Goal: Register for event/course: Sign up to attend an event or enroll in a course

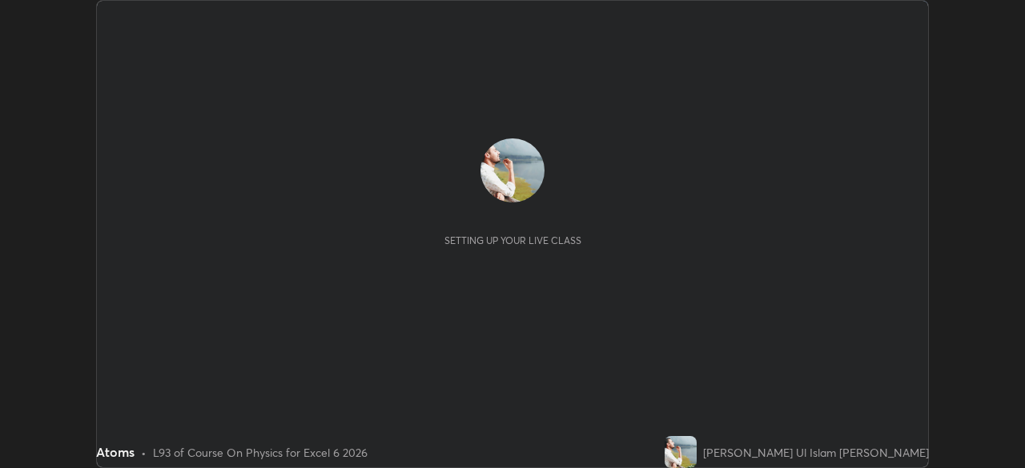
scroll to position [468, 1024]
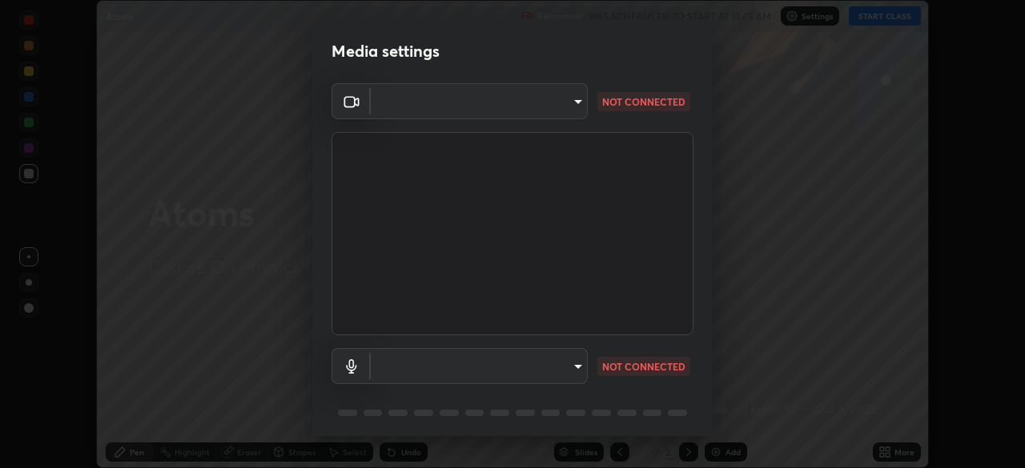
type input "9233a0e0a263b929919b735b0f084d3bf96293af2dbdf5f4a7f48b79dee29d39"
type input "communications"
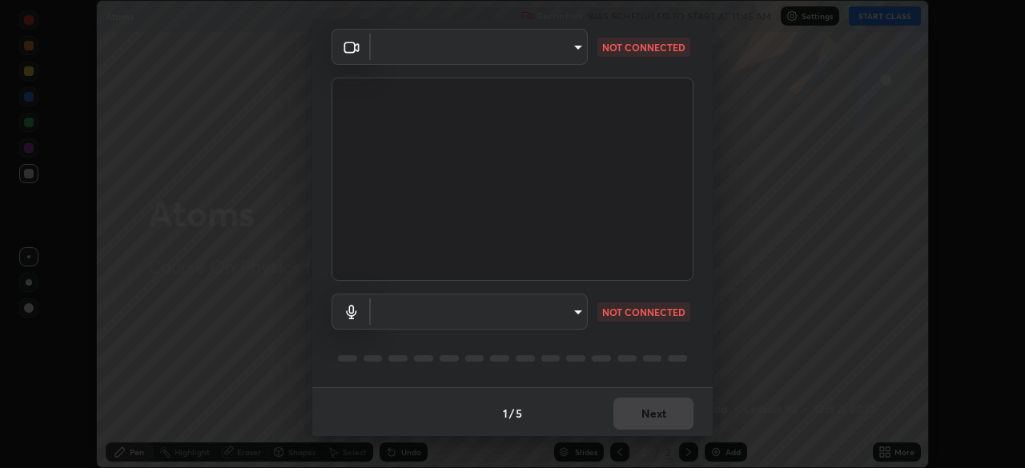
scroll to position [57, 0]
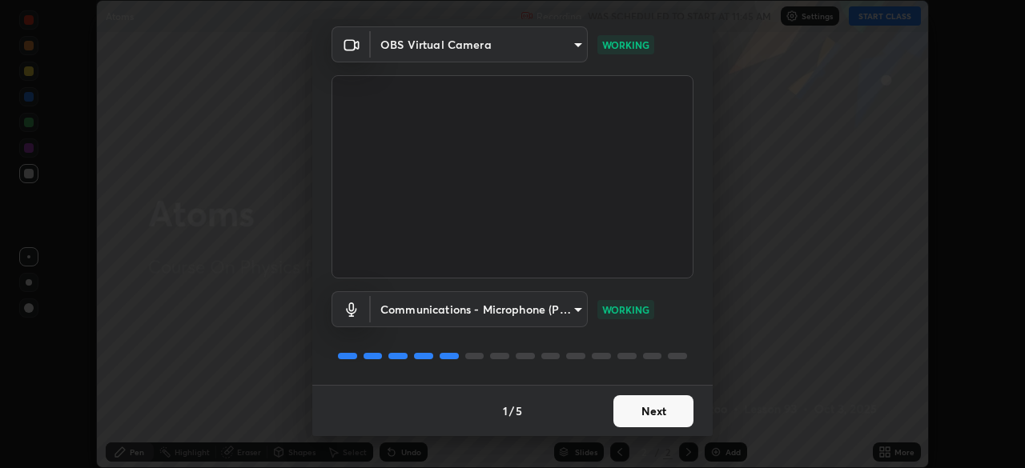
click at [665, 416] on button "Next" at bounding box center [653, 412] width 80 height 32
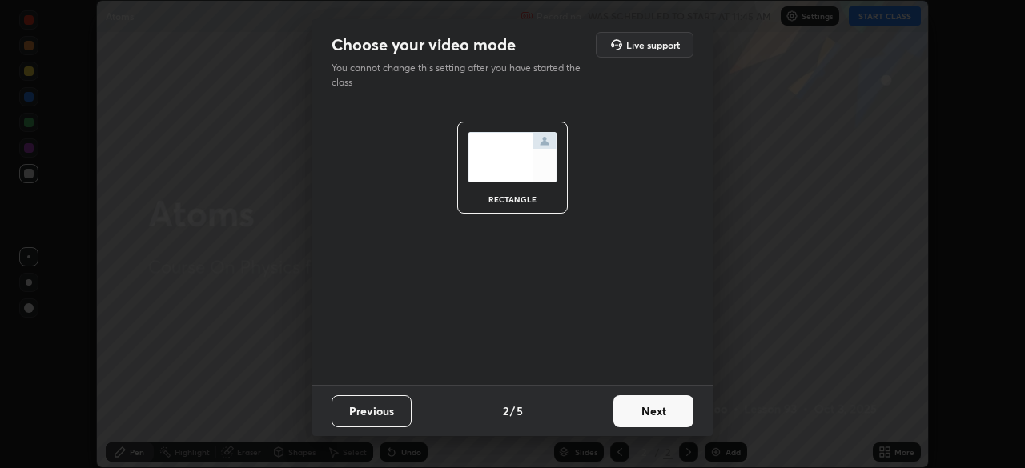
click at [667, 426] on button "Next" at bounding box center [653, 412] width 80 height 32
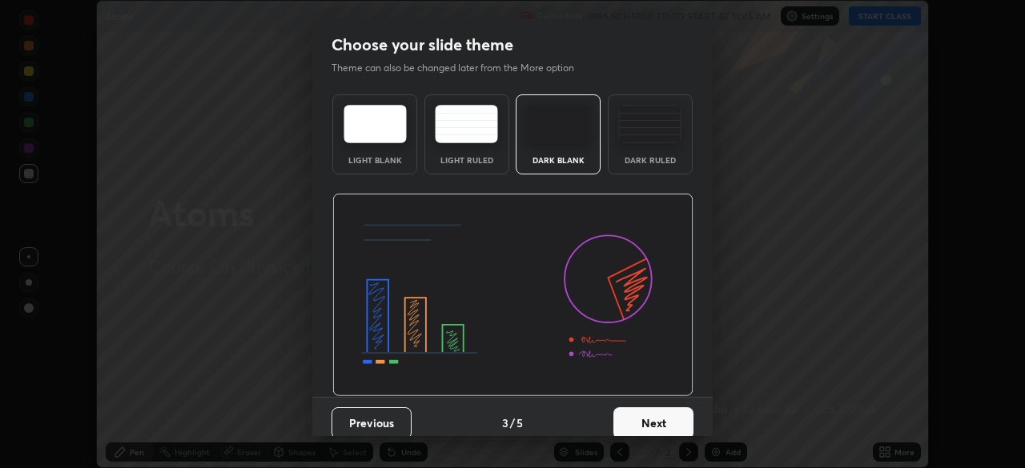
click at [671, 417] on button "Next" at bounding box center [653, 424] width 80 height 32
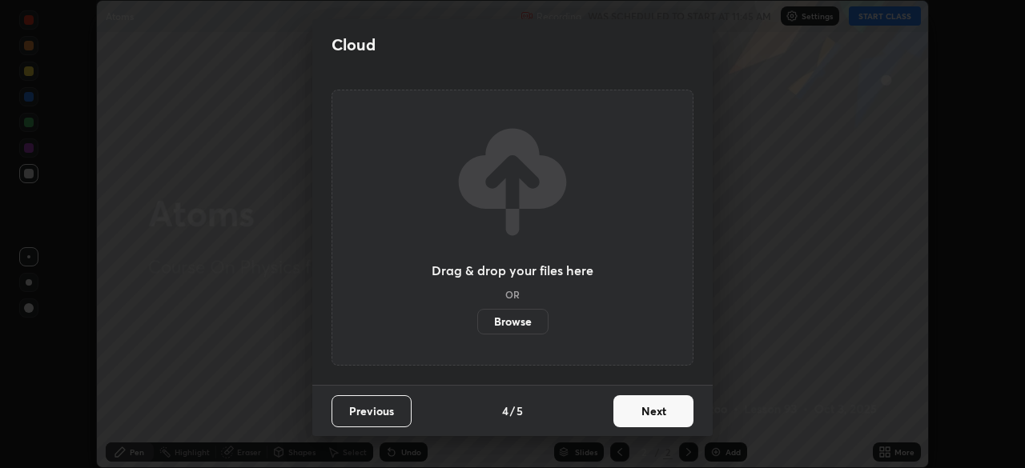
click at [670, 408] on button "Next" at bounding box center [653, 412] width 80 height 32
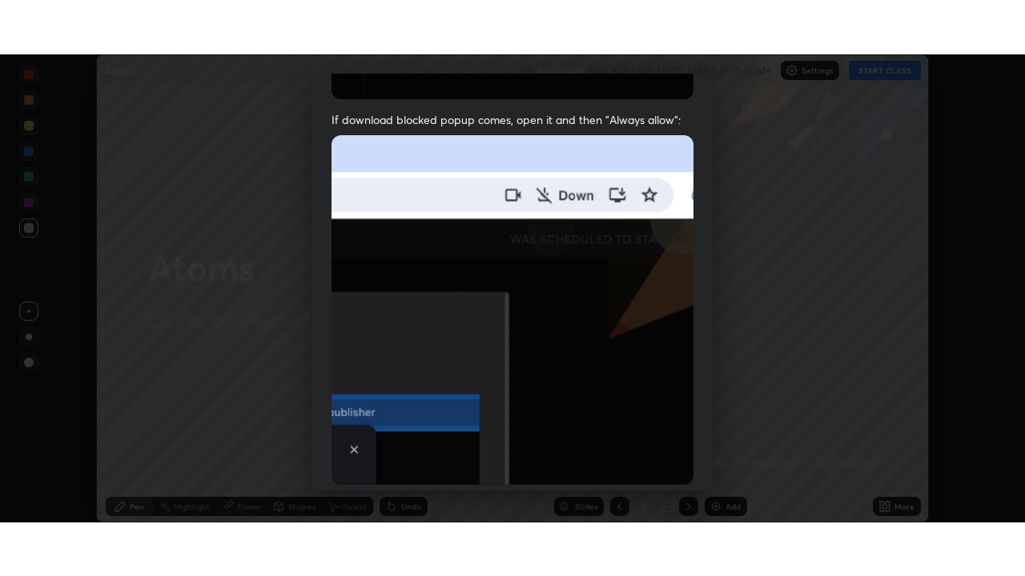
scroll to position [384, 0]
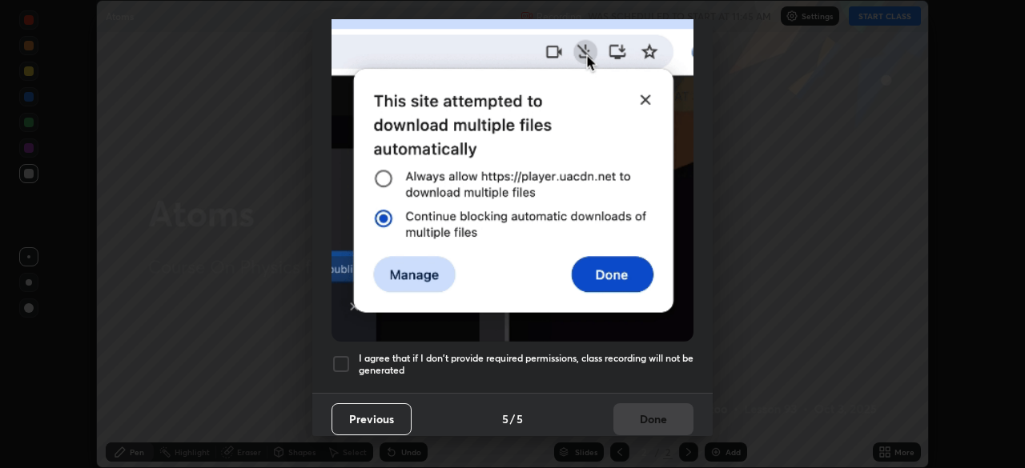
click at [642, 352] on h5 "I agree that if I don't provide required permissions, class recording will not …" at bounding box center [526, 364] width 335 height 25
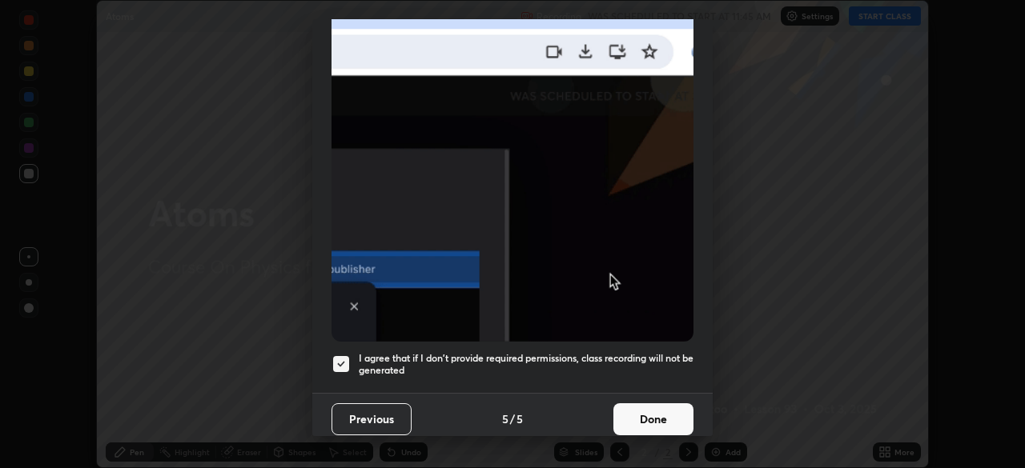
click at [664, 407] on button "Done" at bounding box center [653, 420] width 80 height 32
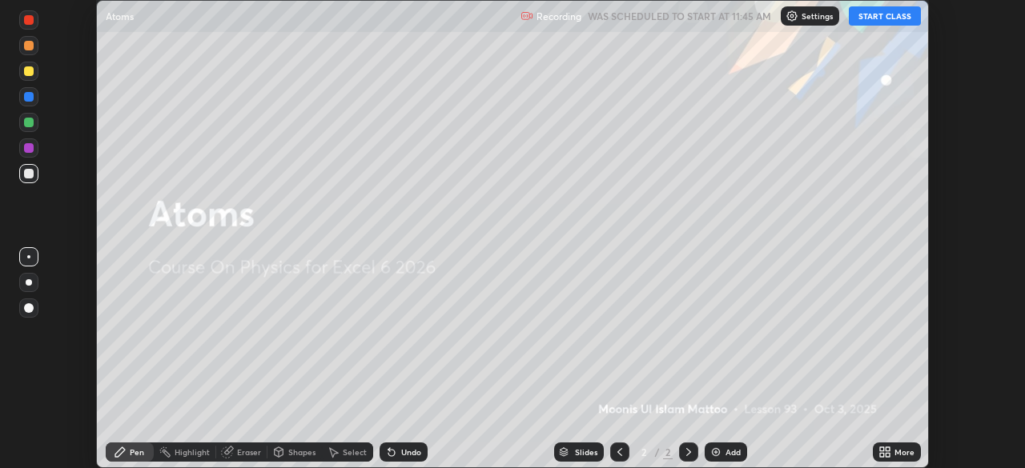
click at [719, 448] on img at bounding box center [715, 452] width 13 height 13
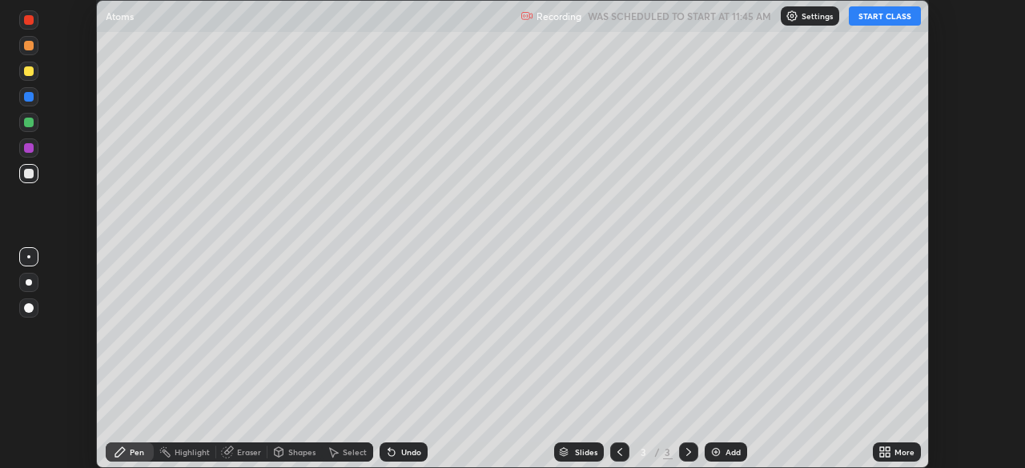
click at [892, 451] on div "More" at bounding box center [897, 452] width 48 height 19
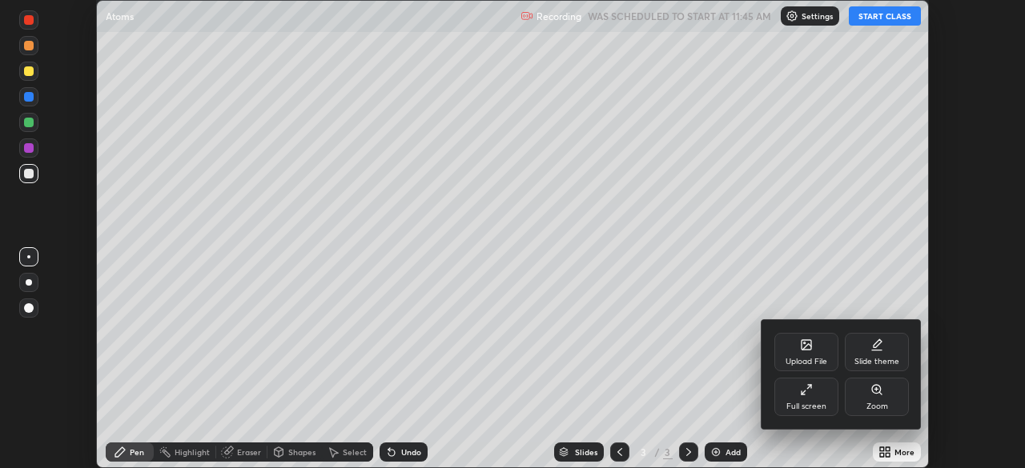
click at [813, 403] on div "Full screen" at bounding box center [806, 407] width 40 height 8
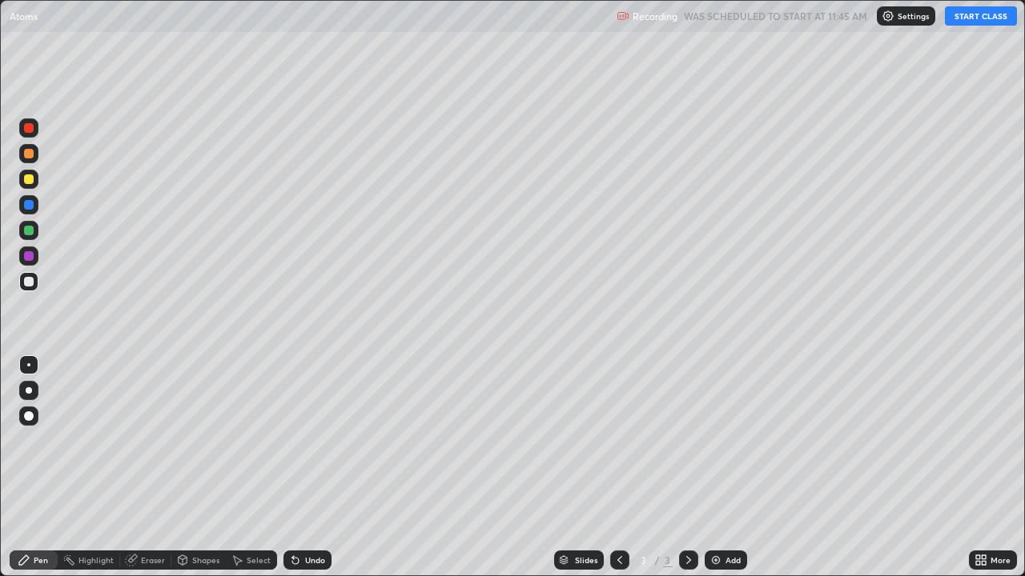
scroll to position [576, 1025]
click at [976, 19] on button "START CLASS" at bounding box center [981, 15] width 72 height 19
click at [31, 203] on div at bounding box center [29, 205] width 10 height 10
click at [33, 229] on div at bounding box center [29, 231] width 10 height 10
click at [29, 283] on div at bounding box center [29, 282] width 10 height 10
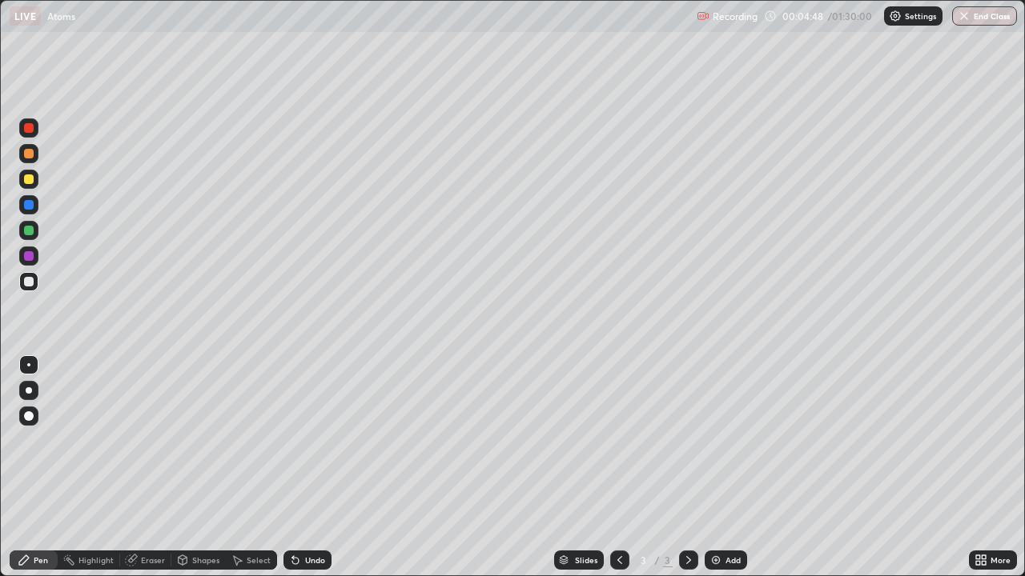
click at [30, 281] on div at bounding box center [29, 282] width 10 height 10
click at [29, 207] on div at bounding box center [29, 205] width 10 height 10
click at [30, 282] on div at bounding box center [29, 282] width 10 height 10
click at [37, 282] on div at bounding box center [28, 281] width 19 height 19
click at [33, 255] on div at bounding box center [29, 256] width 10 height 10
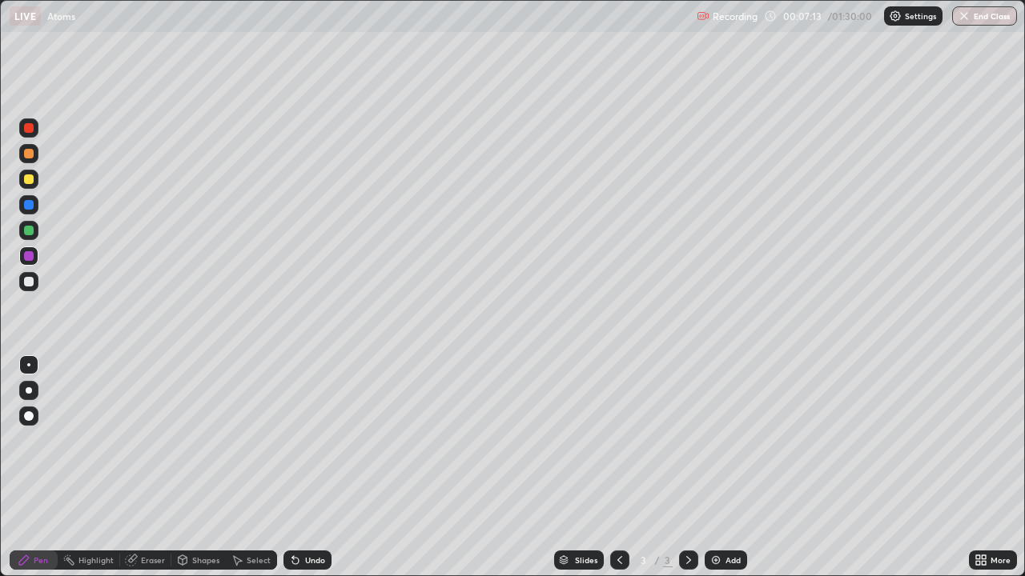
click at [27, 281] on div at bounding box center [29, 282] width 10 height 10
click at [717, 468] on img at bounding box center [715, 560] width 13 height 13
click at [30, 180] on div at bounding box center [29, 180] width 10 height 10
click at [29, 256] on div at bounding box center [29, 256] width 10 height 10
click at [311, 468] on div "Undo" at bounding box center [315, 560] width 20 height 8
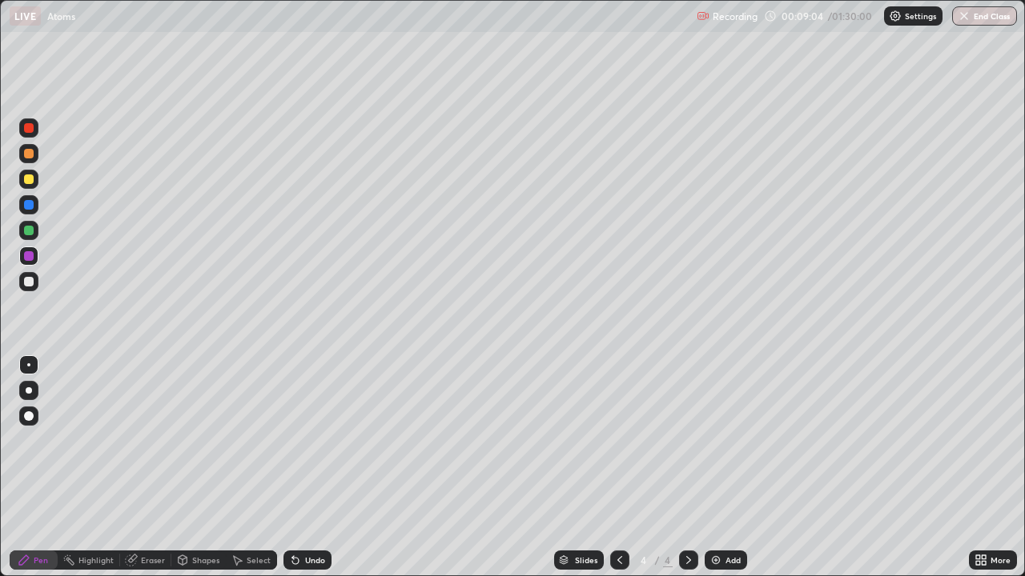
click at [315, 468] on div "Undo" at bounding box center [315, 560] width 20 height 8
click at [316, 468] on div "Undo" at bounding box center [307, 560] width 48 height 19
click at [313, 468] on div "Undo" at bounding box center [315, 560] width 20 height 8
click at [30, 285] on div at bounding box center [29, 282] width 10 height 10
click at [683, 468] on icon at bounding box center [688, 560] width 13 height 13
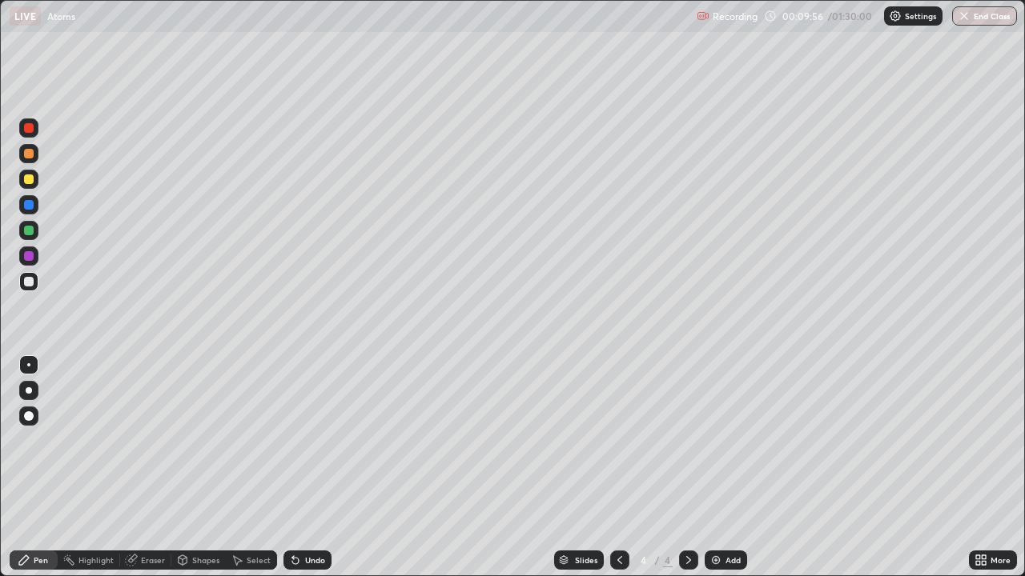
click at [621, 468] on icon at bounding box center [619, 560] width 13 height 13
click at [686, 468] on icon at bounding box center [688, 560] width 13 height 13
click at [618, 468] on icon at bounding box center [619, 560] width 13 height 13
click at [687, 468] on icon at bounding box center [688, 560] width 13 height 13
click at [719, 468] on img at bounding box center [715, 560] width 13 height 13
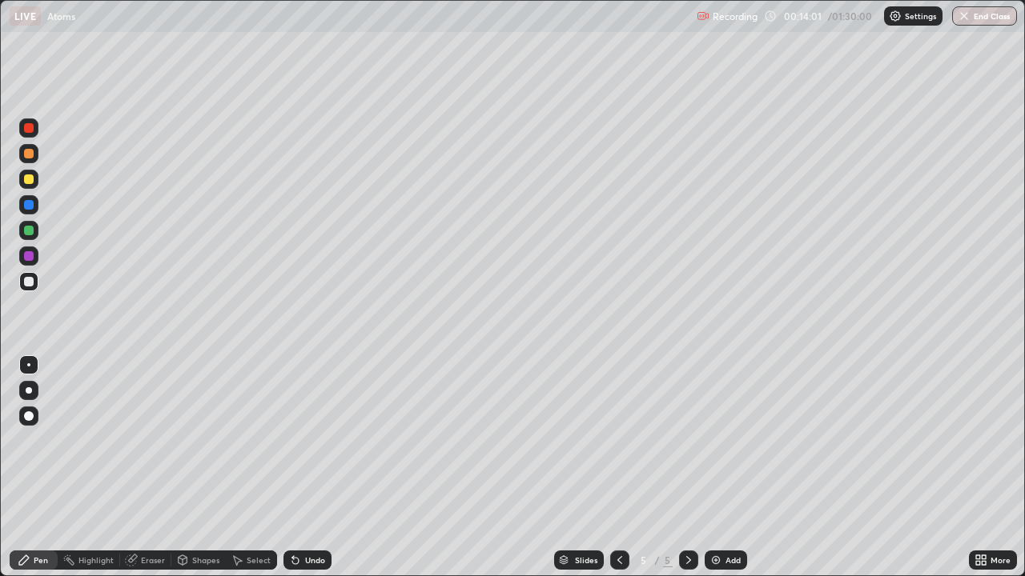
click at [31, 182] on div at bounding box center [29, 180] width 10 height 10
click at [617, 468] on icon at bounding box center [619, 560] width 13 height 13
click at [691, 468] on div at bounding box center [688, 560] width 19 height 19
click at [152, 468] on div "Eraser" at bounding box center [153, 560] width 24 height 8
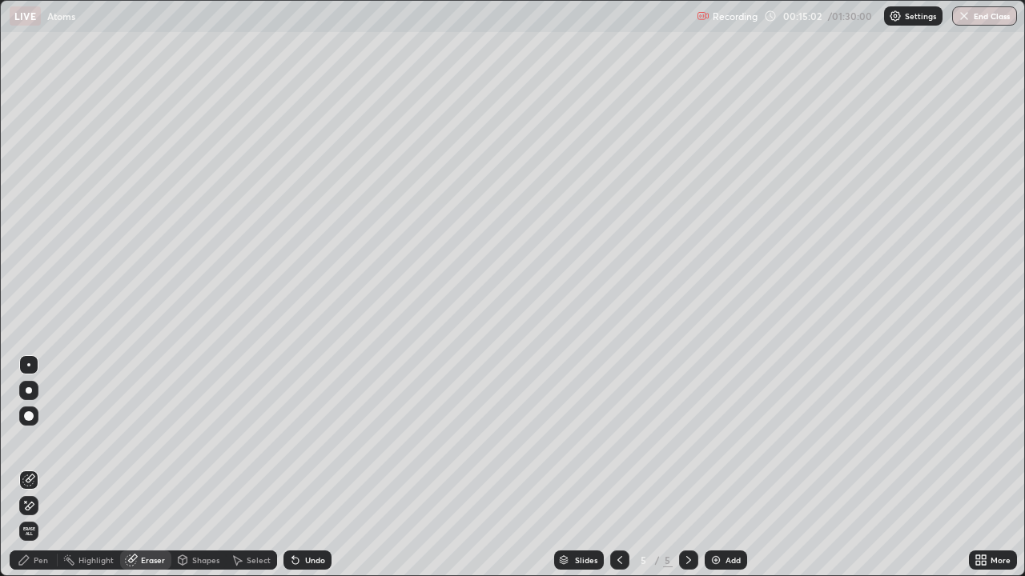
click at [26, 468] on icon at bounding box center [24, 560] width 13 height 13
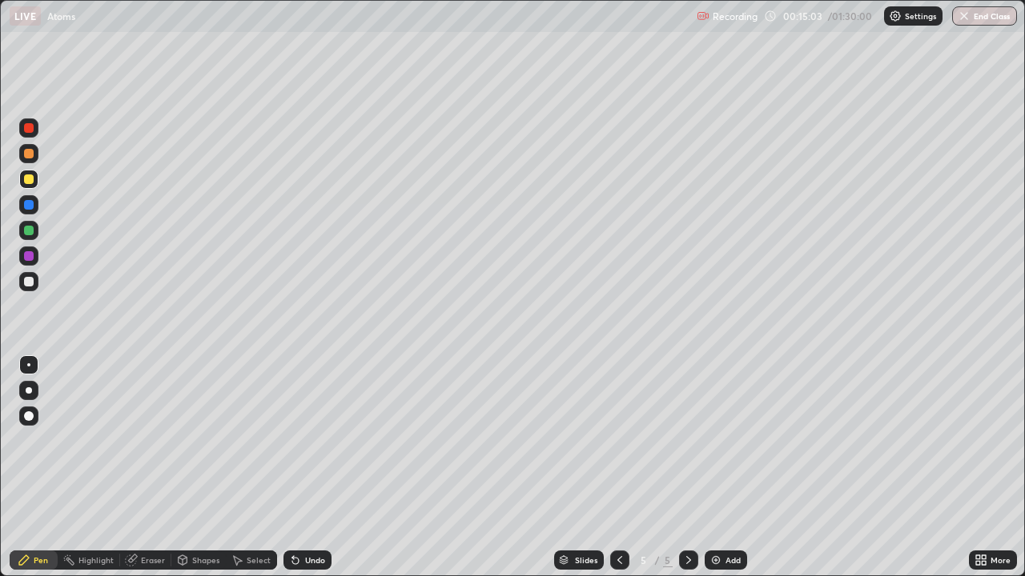
click at [26, 283] on div at bounding box center [29, 282] width 10 height 10
click at [25, 208] on div at bounding box center [29, 205] width 10 height 10
click at [687, 468] on icon at bounding box center [688, 560] width 13 height 13
click at [718, 468] on img at bounding box center [715, 560] width 13 height 13
click at [37, 283] on div at bounding box center [28, 281] width 19 height 19
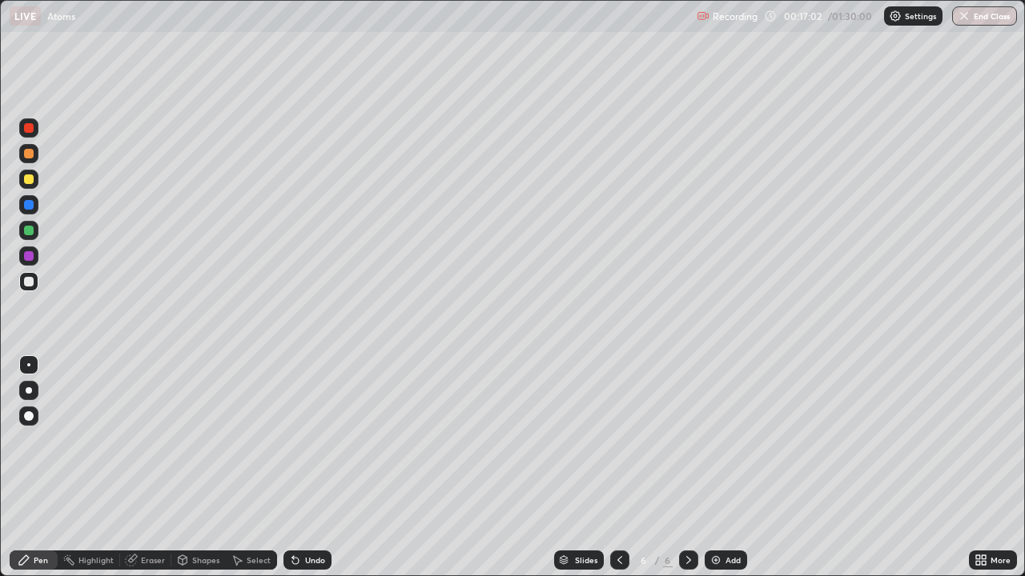
click at [308, 468] on div "Undo" at bounding box center [315, 560] width 20 height 8
click at [26, 257] on div at bounding box center [29, 256] width 10 height 10
click at [28, 283] on div at bounding box center [29, 282] width 10 height 10
click at [621, 468] on icon at bounding box center [619, 560] width 13 height 13
click at [687, 468] on icon at bounding box center [688, 560] width 13 height 13
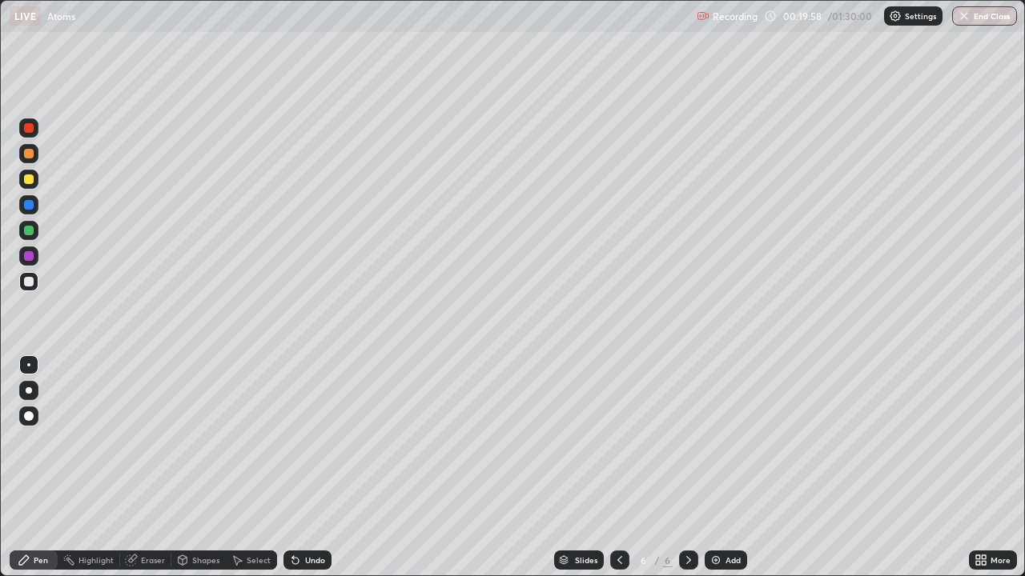
click at [718, 468] on img at bounding box center [715, 560] width 13 height 13
click at [197, 468] on div "Shapes" at bounding box center [198, 560] width 54 height 19
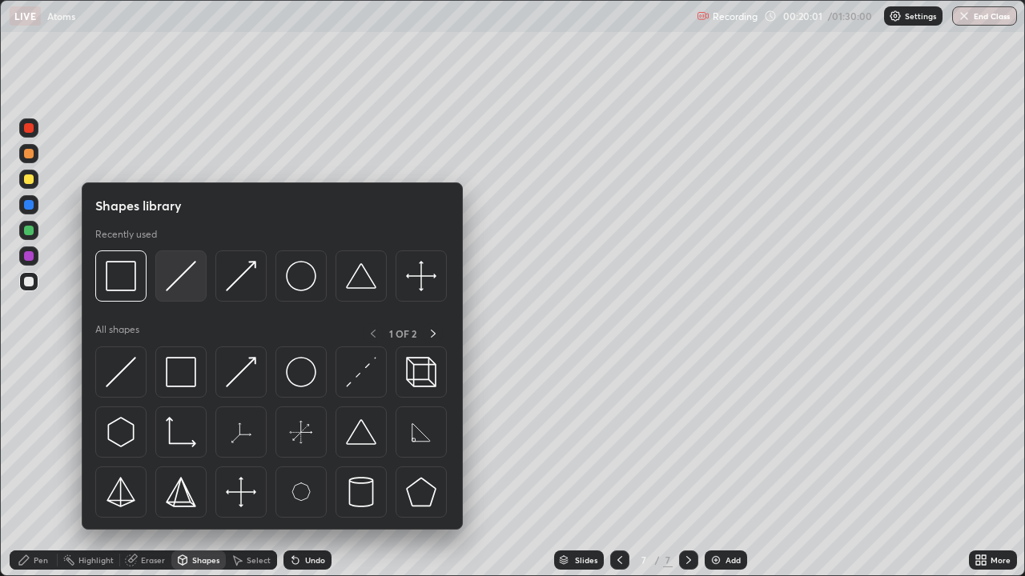
click at [187, 275] on img at bounding box center [181, 276] width 30 height 30
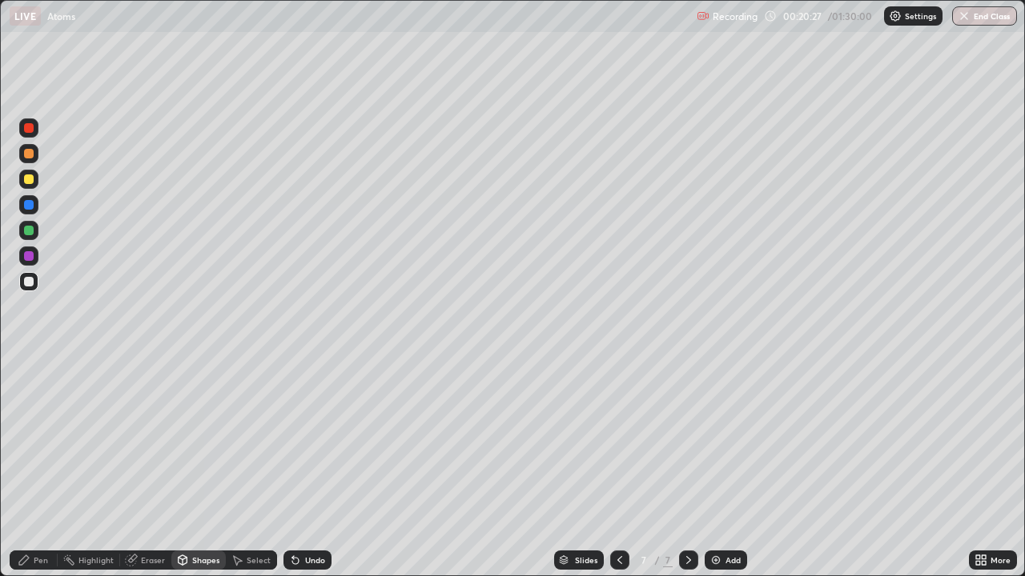
click at [198, 468] on div "Shapes" at bounding box center [205, 560] width 27 height 8
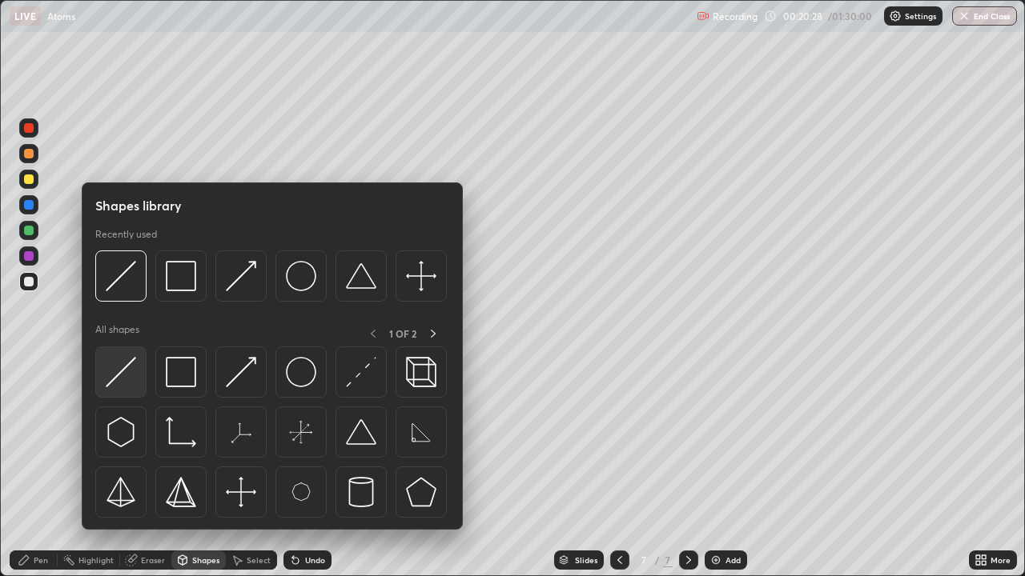
click at [118, 374] on img at bounding box center [121, 372] width 30 height 30
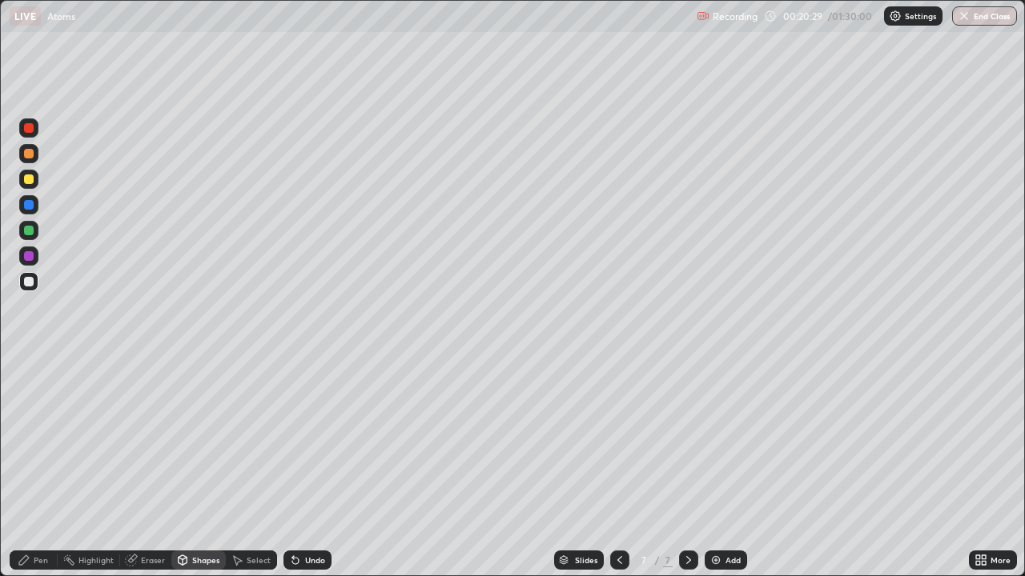
click at [29, 468] on icon at bounding box center [24, 560] width 13 height 13
click at [26, 259] on div at bounding box center [29, 256] width 10 height 10
click at [29, 180] on div at bounding box center [29, 180] width 10 height 10
click at [203, 468] on div "Shapes" at bounding box center [205, 560] width 27 height 8
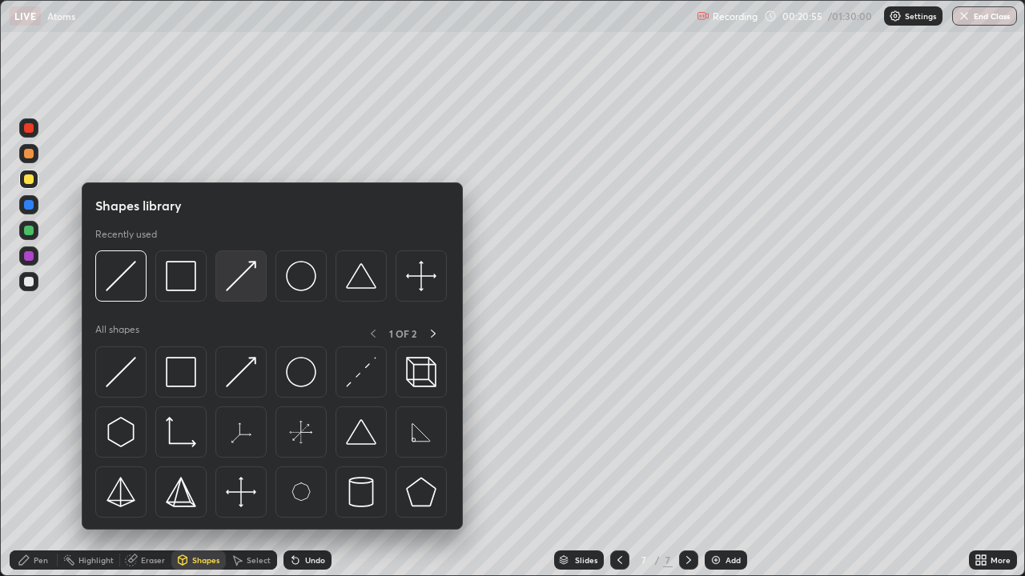
click at [240, 285] on img at bounding box center [241, 276] width 30 height 30
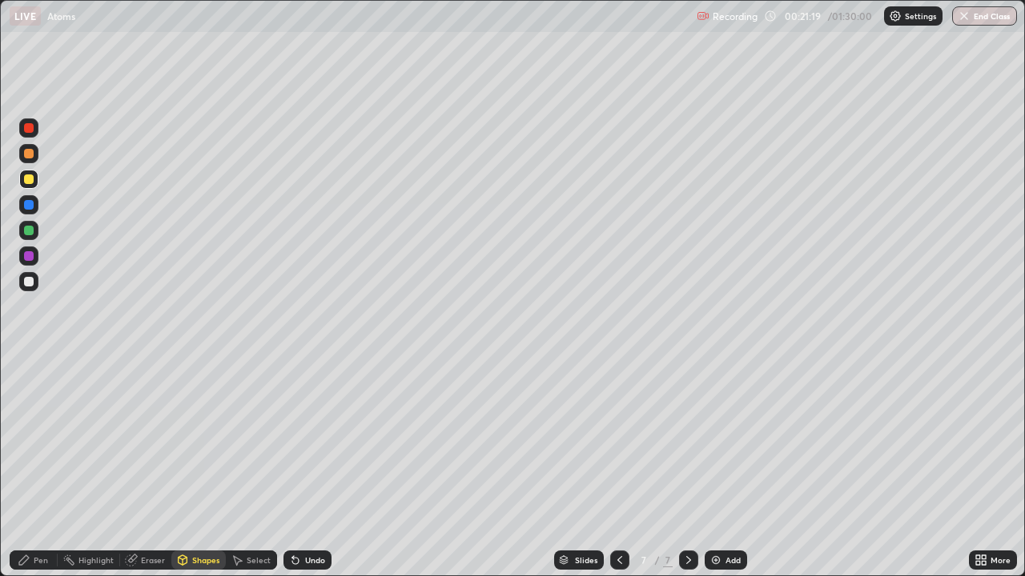
click at [26, 204] on div at bounding box center [29, 205] width 10 height 10
click at [33, 231] on div at bounding box center [29, 231] width 10 height 10
click at [30, 154] on div at bounding box center [29, 154] width 10 height 10
click at [32, 251] on div at bounding box center [28, 256] width 19 height 19
click at [41, 433] on div at bounding box center [29, 329] width 26 height 429
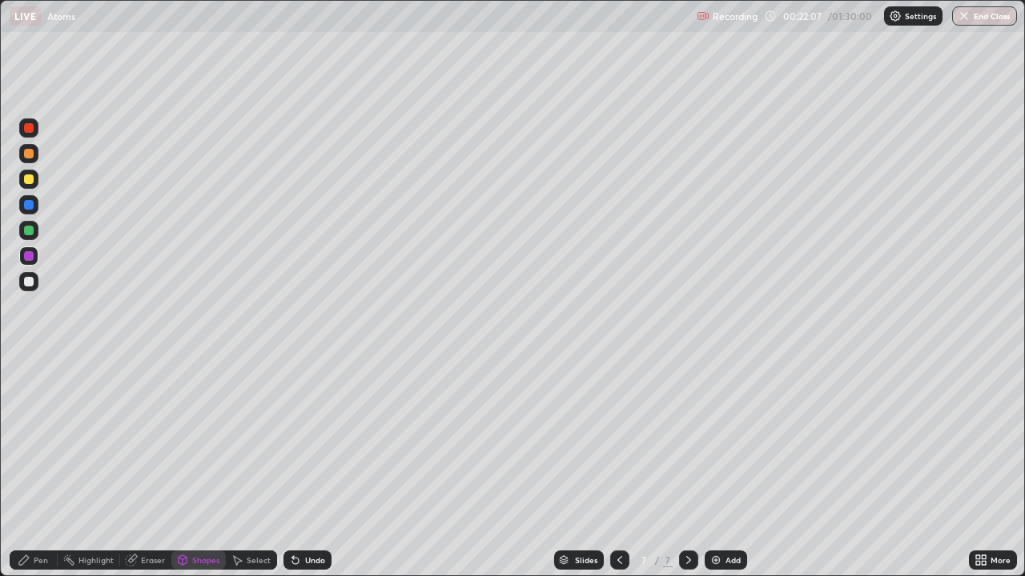
click at [27, 468] on icon at bounding box center [24, 560] width 13 height 13
click at [26, 284] on div at bounding box center [29, 282] width 10 height 10
click at [33, 279] on div at bounding box center [29, 282] width 10 height 10
click at [35, 259] on div at bounding box center [28, 256] width 19 height 19
click at [31, 282] on div at bounding box center [29, 282] width 10 height 10
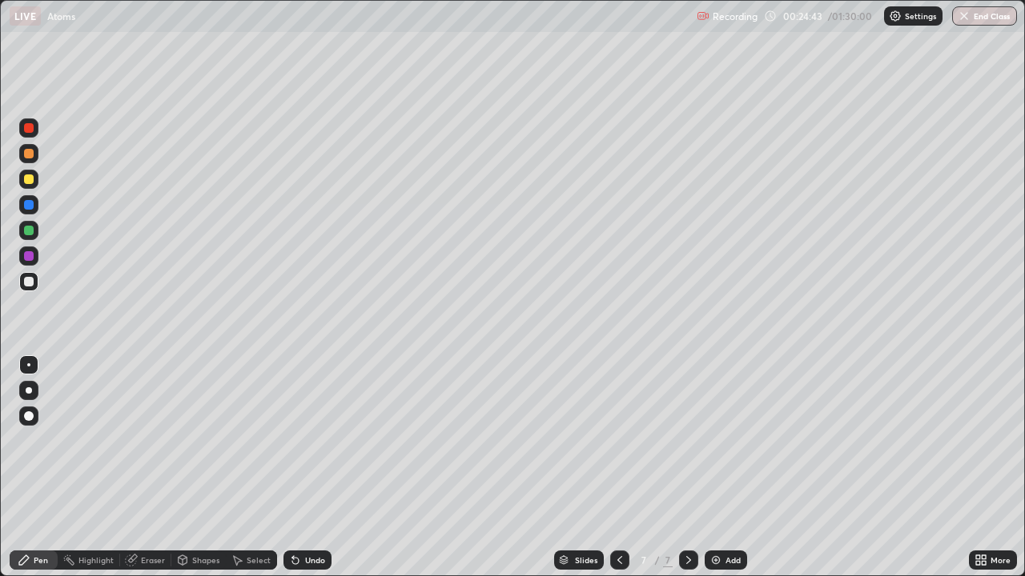
click at [617, 468] on icon at bounding box center [619, 560] width 13 height 13
click at [688, 468] on icon at bounding box center [688, 560] width 13 height 13
click at [687, 468] on icon at bounding box center [688, 560] width 13 height 13
click at [685, 468] on icon at bounding box center [688, 560] width 13 height 13
click at [686, 468] on icon at bounding box center [688, 560] width 5 height 8
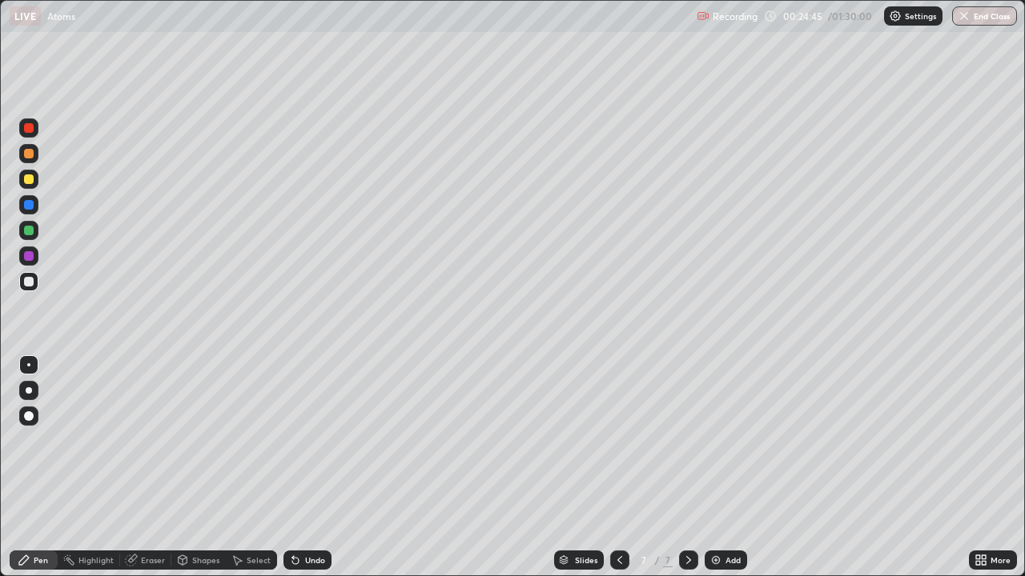
click at [687, 468] on icon at bounding box center [688, 560] width 13 height 13
click at [685, 468] on icon at bounding box center [688, 560] width 13 height 13
click at [687, 468] on icon at bounding box center [688, 560] width 13 height 13
click at [711, 468] on img at bounding box center [715, 560] width 13 height 13
click at [29, 257] on div at bounding box center [29, 256] width 10 height 10
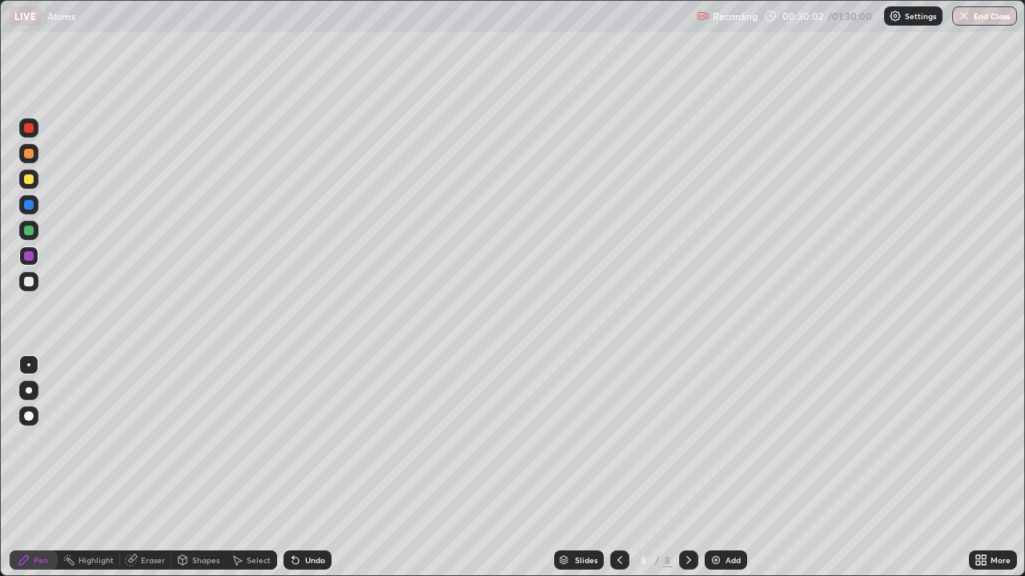
click at [314, 468] on div "Undo" at bounding box center [315, 560] width 20 height 8
click at [30, 282] on div at bounding box center [29, 282] width 10 height 10
click at [324, 468] on div "Undo" at bounding box center [307, 560] width 48 height 19
click at [725, 468] on div "Add" at bounding box center [732, 560] width 15 height 8
click at [305, 468] on div "Undo" at bounding box center [315, 560] width 20 height 8
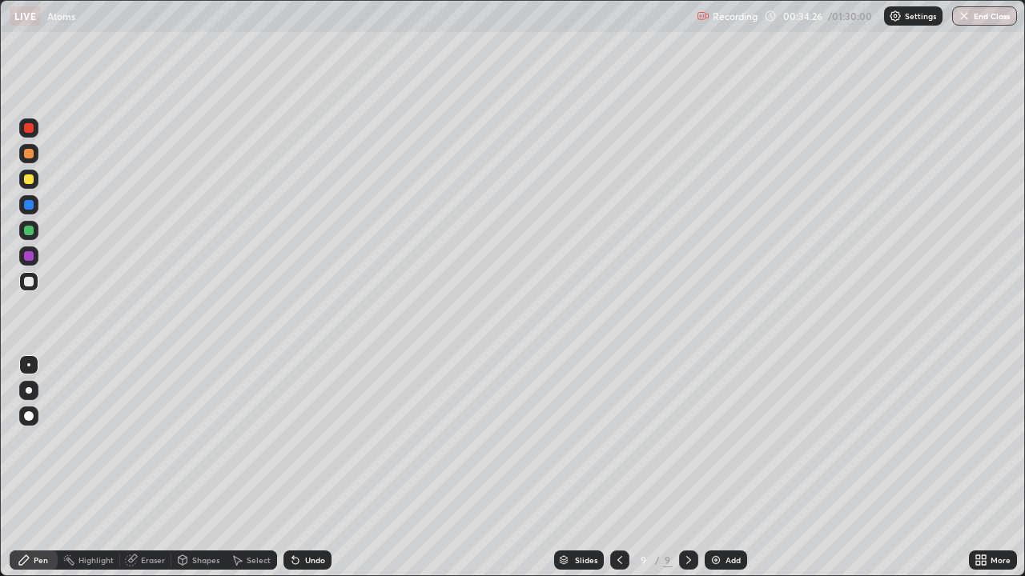
click at [618, 468] on icon at bounding box center [619, 560] width 13 height 13
click at [687, 468] on icon at bounding box center [688, 560] width 13 height 13
click at [617, 468] on icon at bounding box center [619, 560] width 13 height 13
click at [688, 468] on icon at bounding box center [688, 560] width 13 height 13
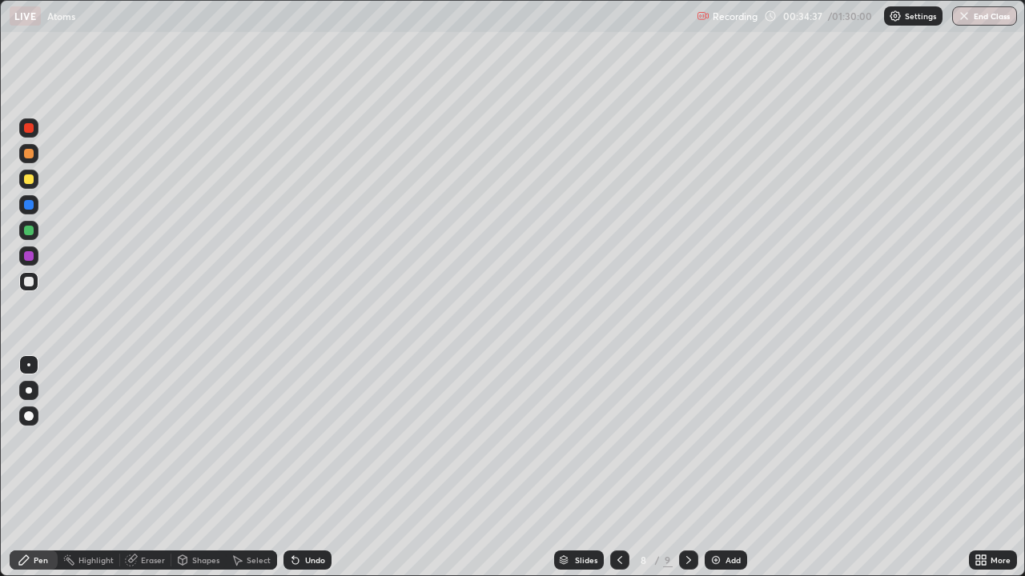
click at [27, 183] on div at bounding box center [29, 180] width 10 height 10
click at [687, 468] on icon at bounding box center [688, 560] width 13 height 13
click at [618, 468] on icon at bounding box center [619, 560] width 5 height 8
click at [685, 468] on icon at bounding box center [688, 560] width 13 height 13
